Goal: Information Seeking & Learning: Stay updated

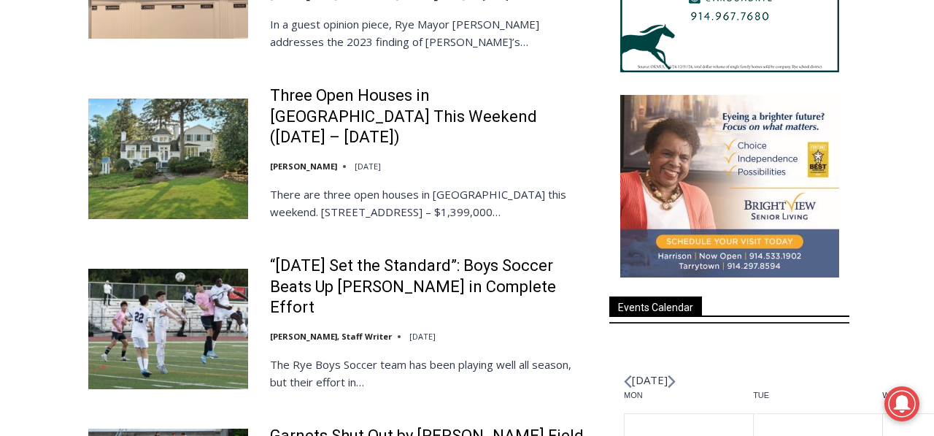
scroll to position [1662, 0]
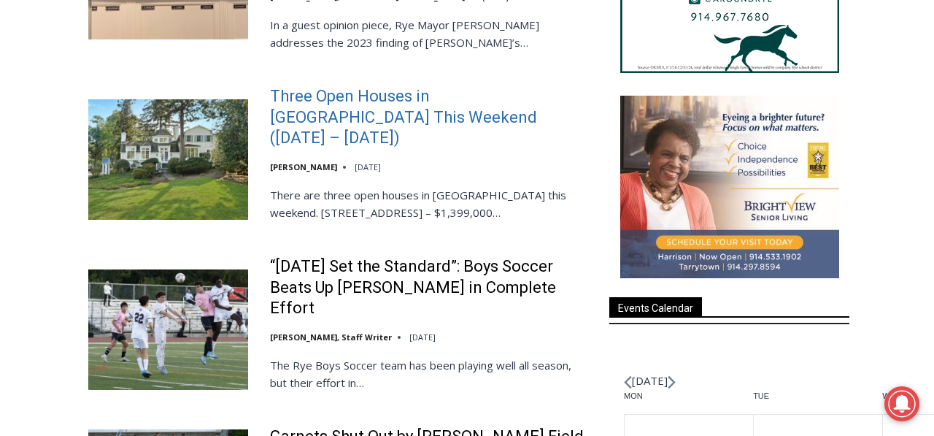
click at [321, 149] on link "Three Open Houses in Rye This Weekend (October 11 – 12)" at bounding box center [430, 117] width 320 height 63
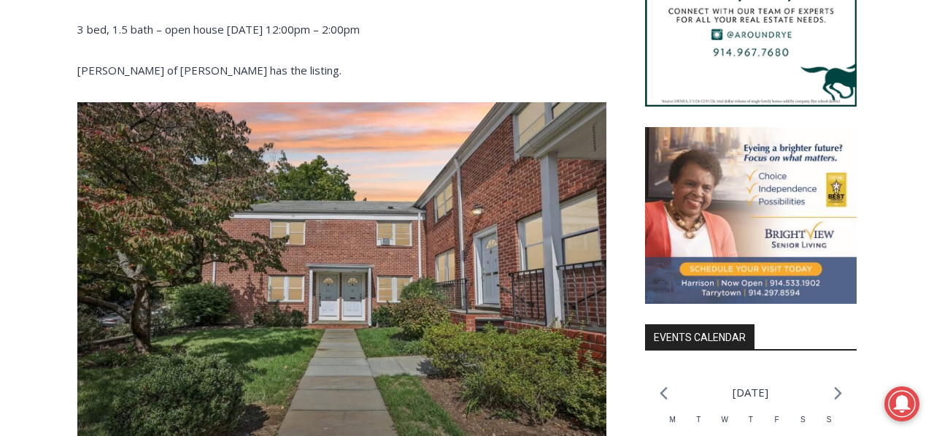
scroll to position [1227, 0]
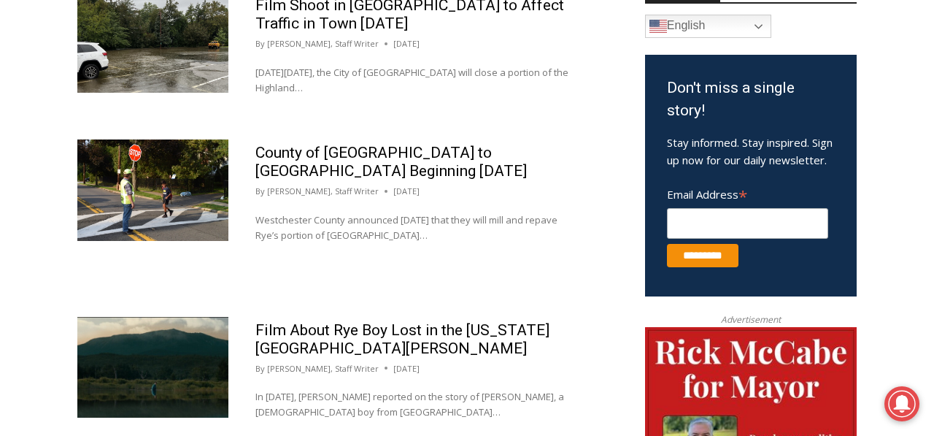
scroll to position [903, 0]
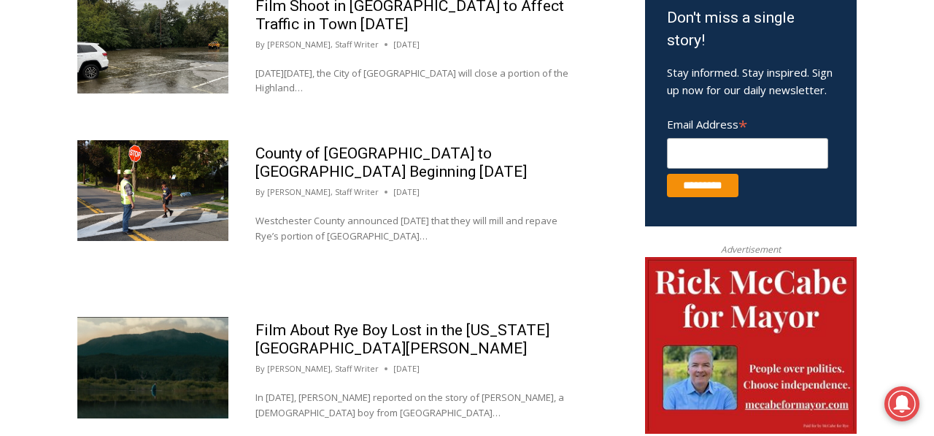
click at [118, 215] on img at bounding box center [152, 190] width 151 height 101
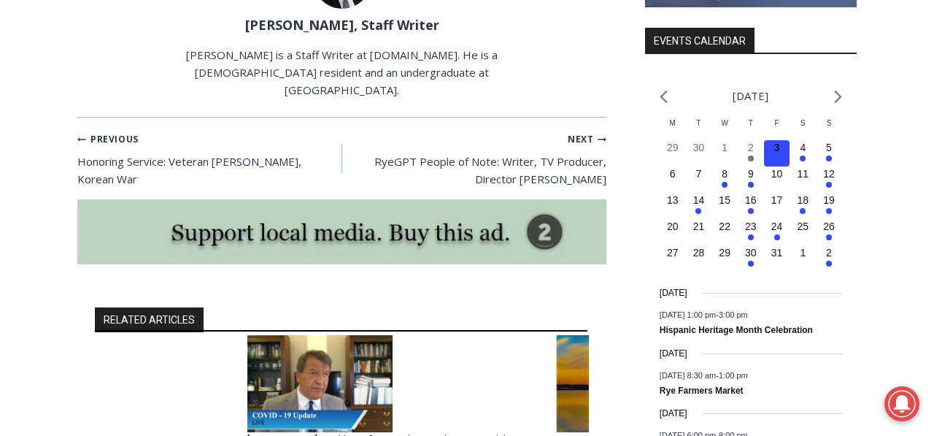
scroll to position [1590, 0]
